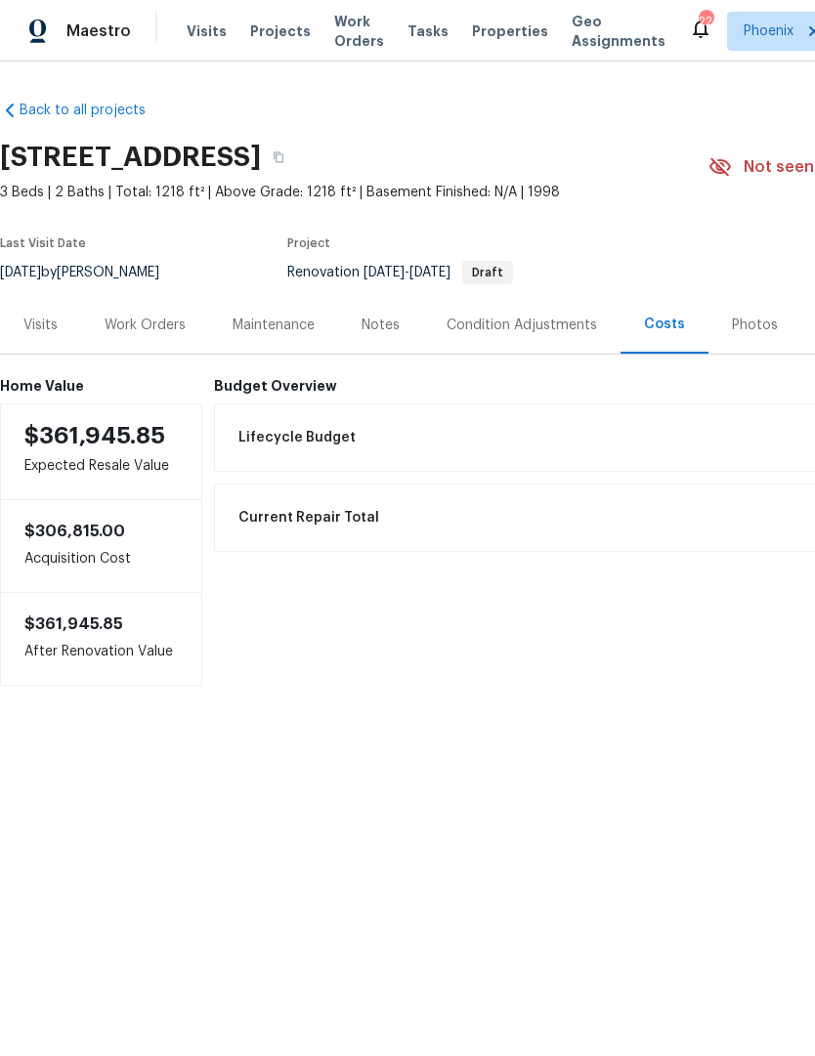
click at [397, 329] on div "Notes" at bounding box center [380, 325] width 38 height 20
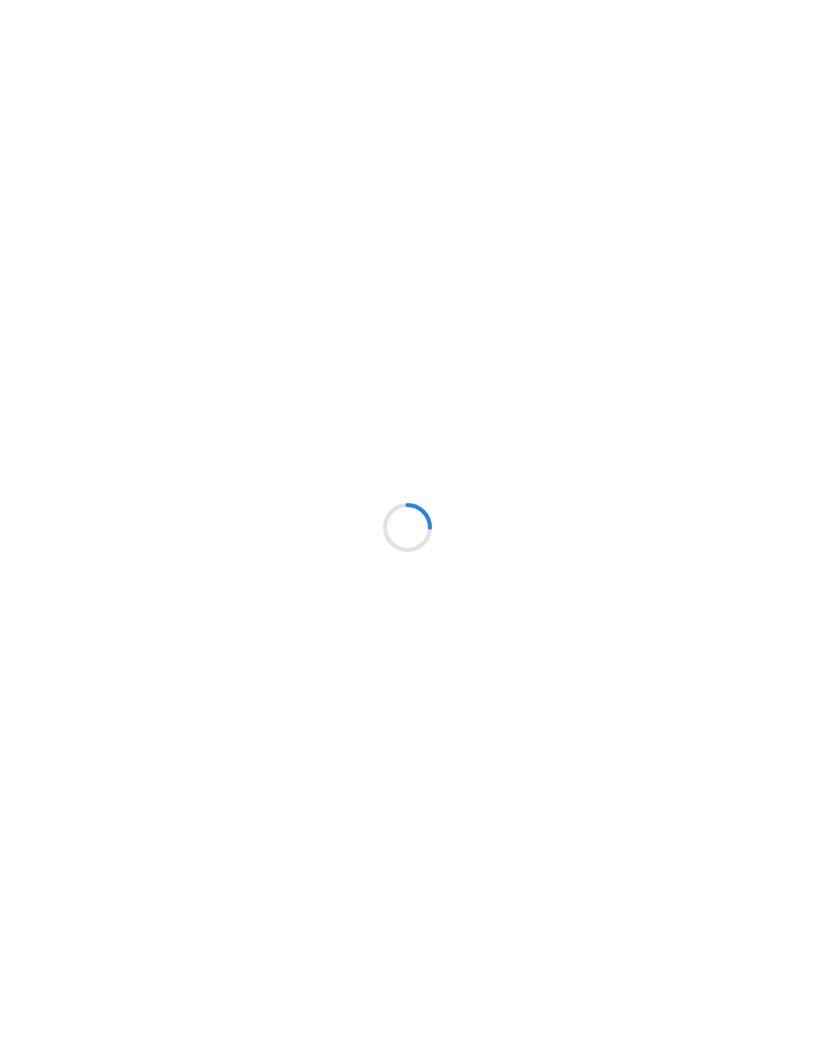
scroll to position [1, 0]
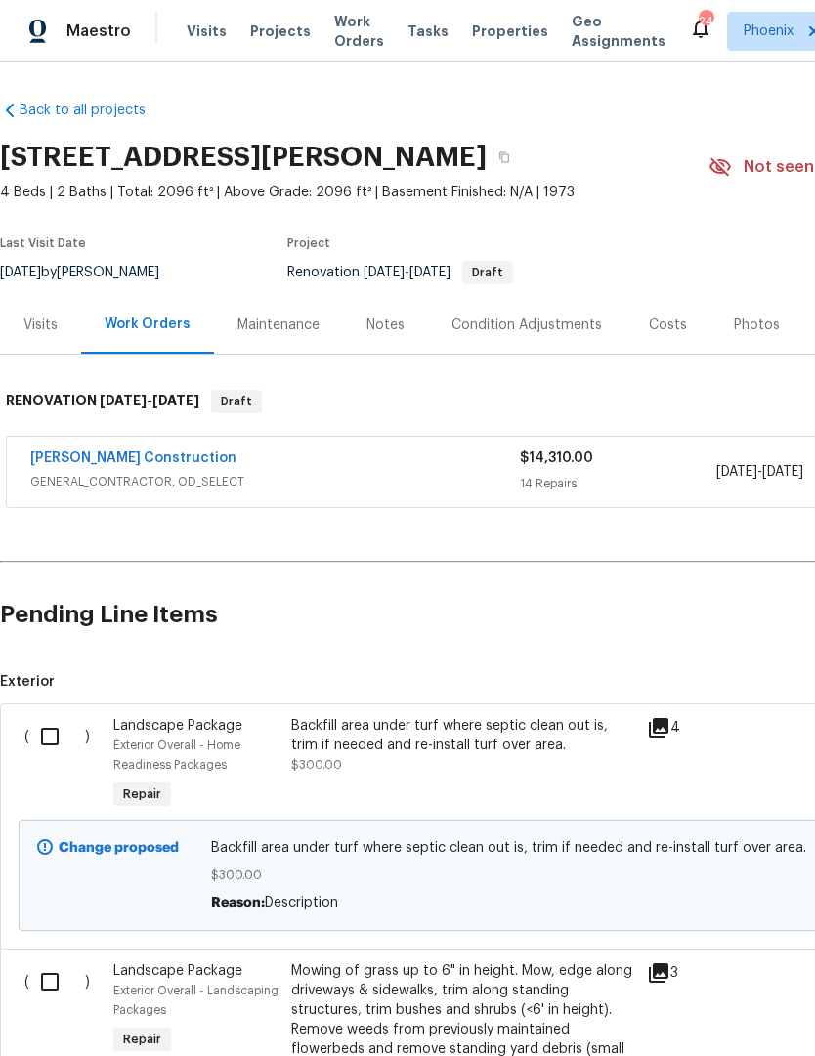
click at [105, 452] on link "Strasser Construction" at bounding box center [133, 458] width 206 height 14
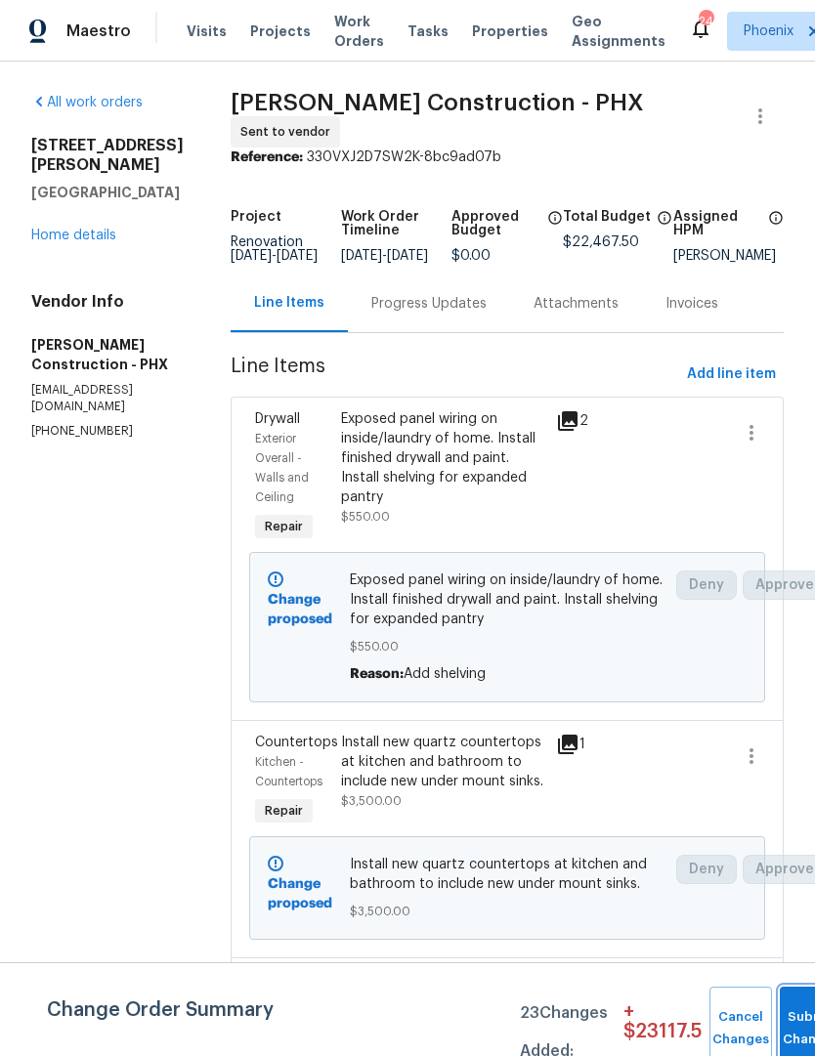
click at [788, 1009] on button "Submit Changes" at bounding box center [810, 1028] width 63 height 84
click at [783, 1036] on span "Submit Changes" at bounding box center [784, 1028] width 43 height 45
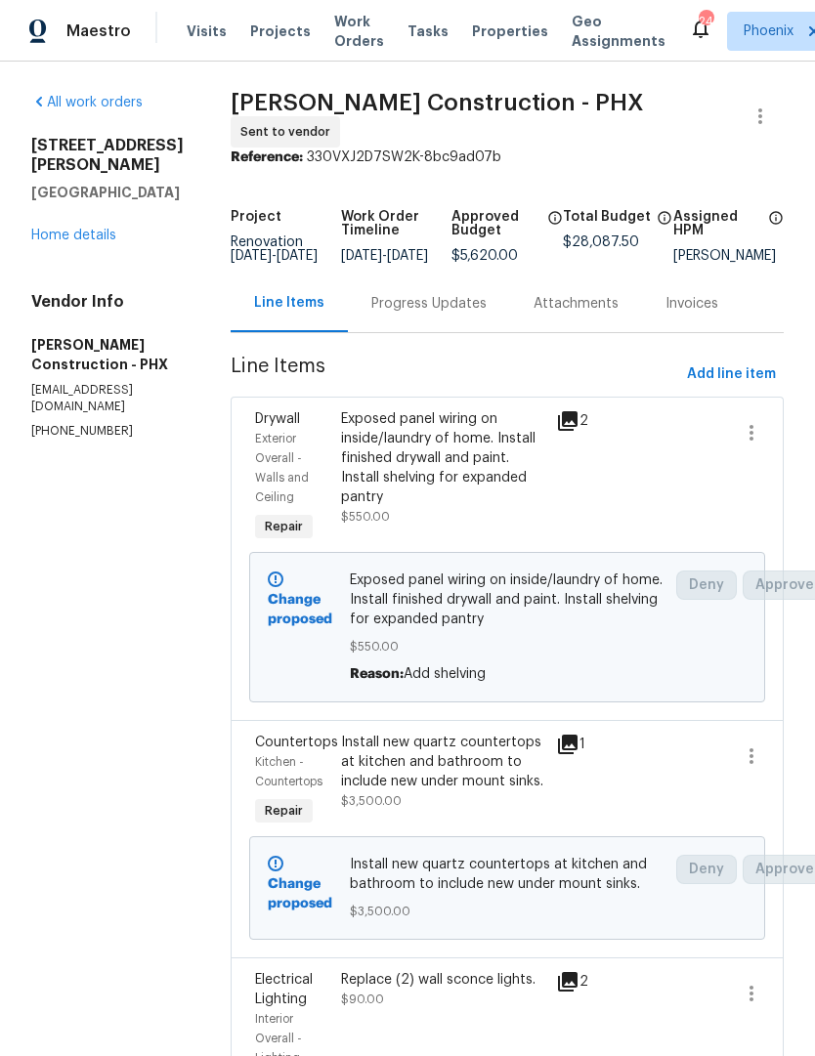
click at [114, 229] on link "Home details" at bounding box center [73, 236] width 85 height 14
